Goal: Find specific page/section: Find specific page/section

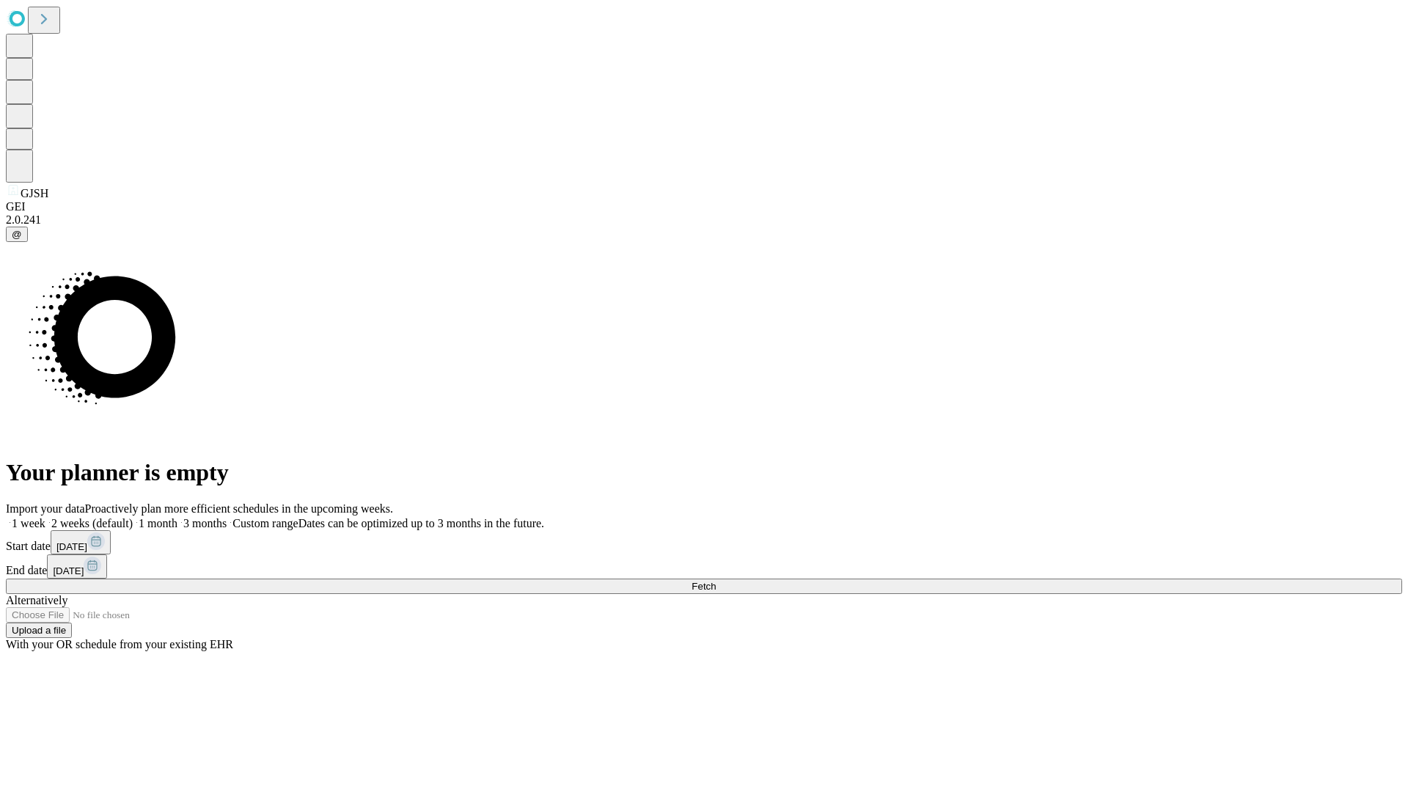
click at [716, 581] on span "Fetch" at bounding box center [703, 586] width 24 height 11
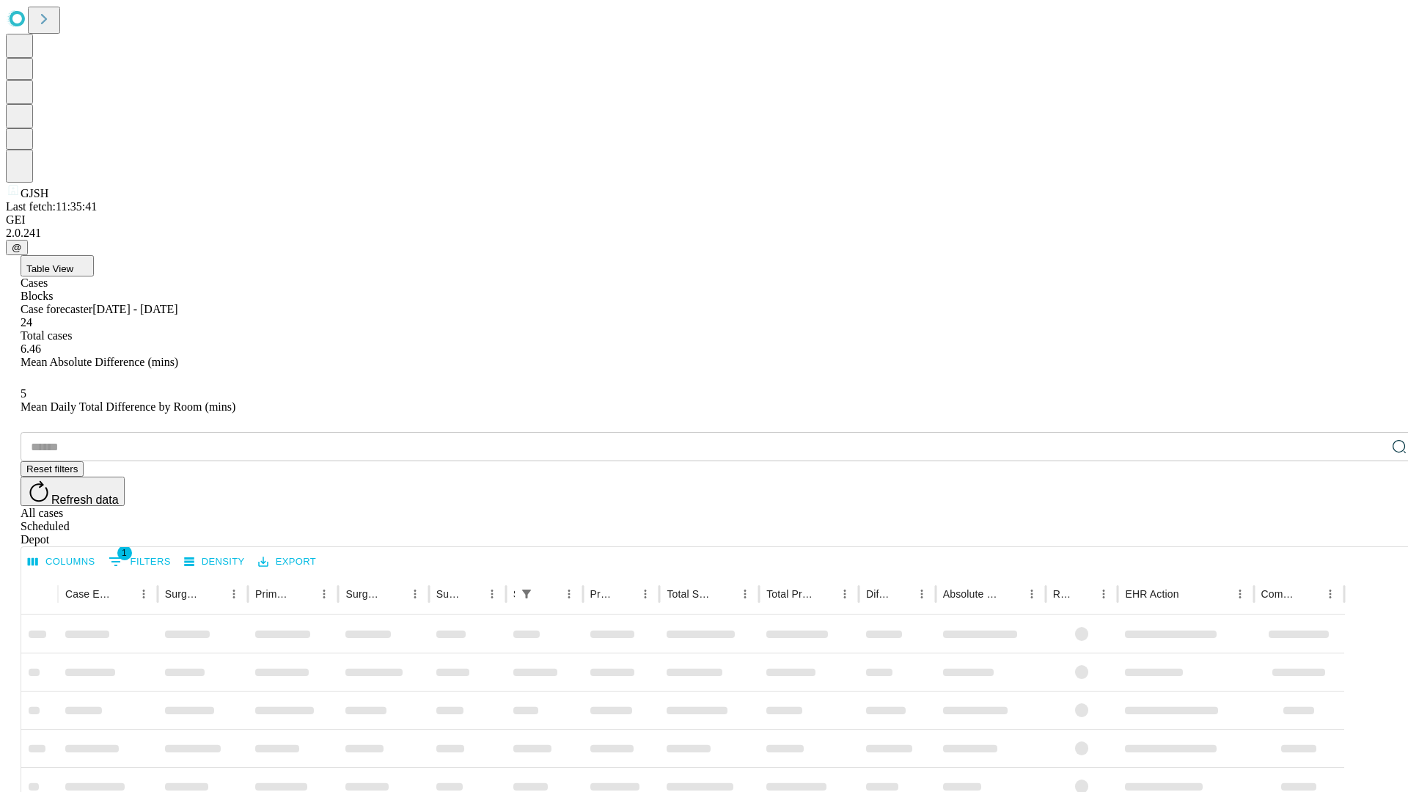
click at [1370, 533] on div "Depot" at bounding box center [719, 539] width 1396 height 13
